Goal: Entertainment & Leisure: Consume media (video, audio)

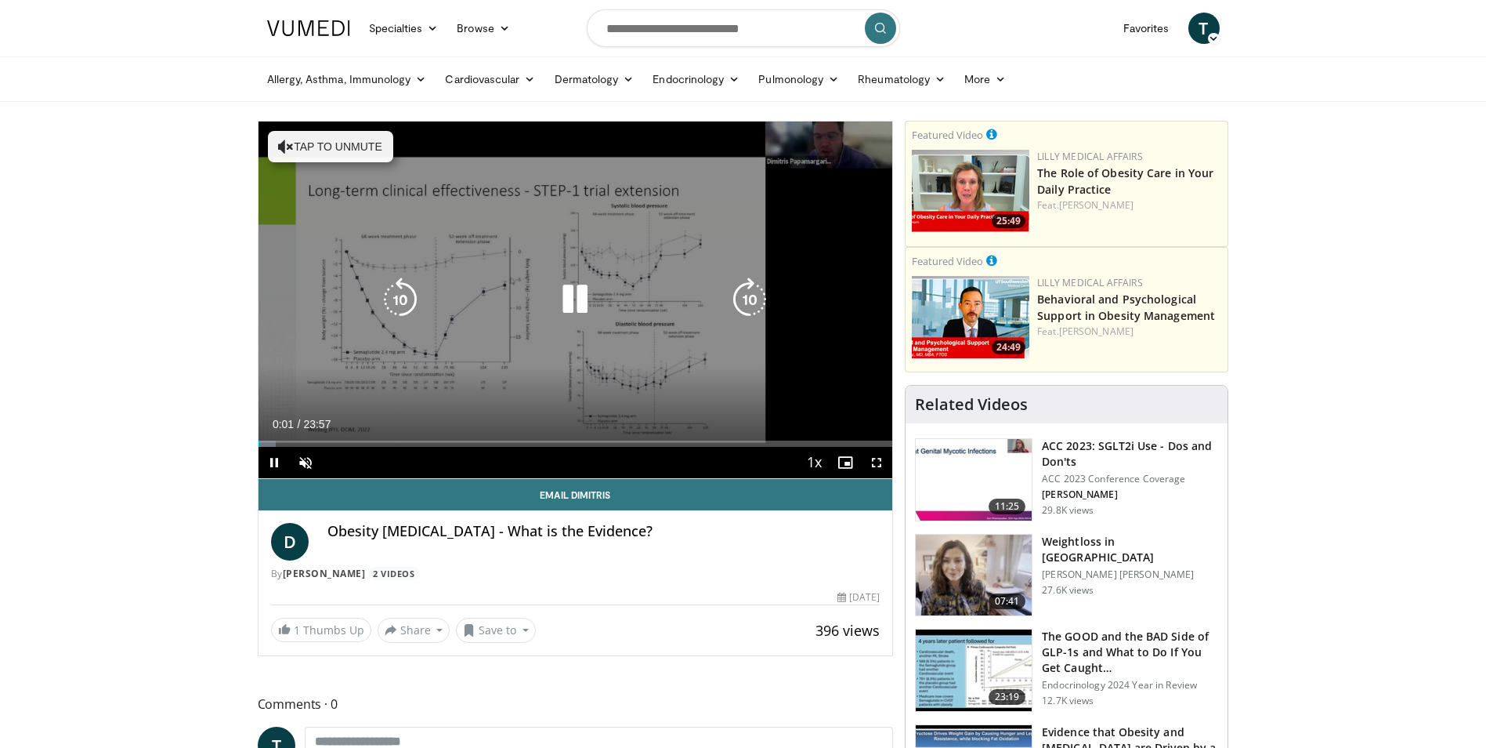
click at [582, 310] on icon "Video Player" at bounding box center [575, 299] width 44 height 44
click at [314, 155] on button "Tap to unmute" at bounding box center [330, 146] width 125 height 31
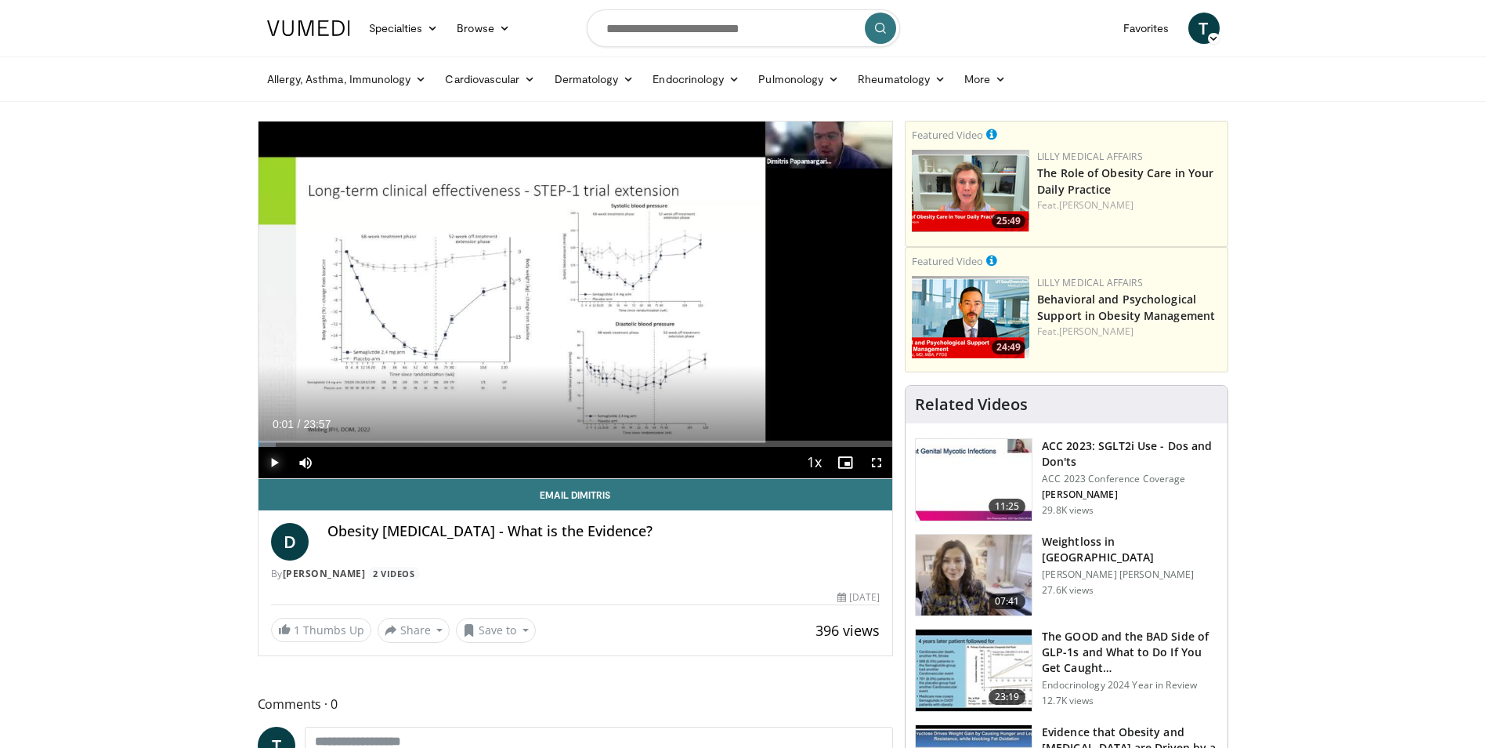
click at [269, 456] on span "Video Player" at bounding box center [274, 462] width 31 height 31
